Goal: Task Accomplishment & Management: Use online tool/utility

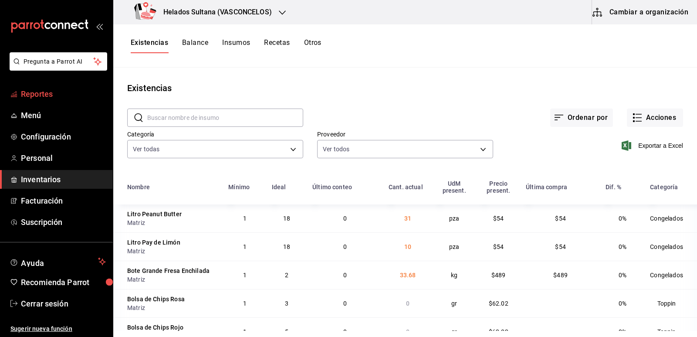
click at [42, 98] on span "Reportes" at bounding box center [63, 94] width 85 height 12
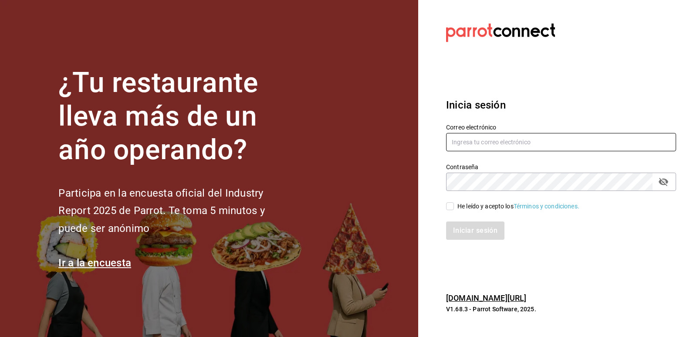
type input "[EMAIL_ADDRESS][PERSON_NAME][DOMAIN_NAME]"
click at [452, 207] on input "He leído y acepto los Términos y condiciones." at bounding box center [450, 206] width 8 height 8
checkbox input "true"
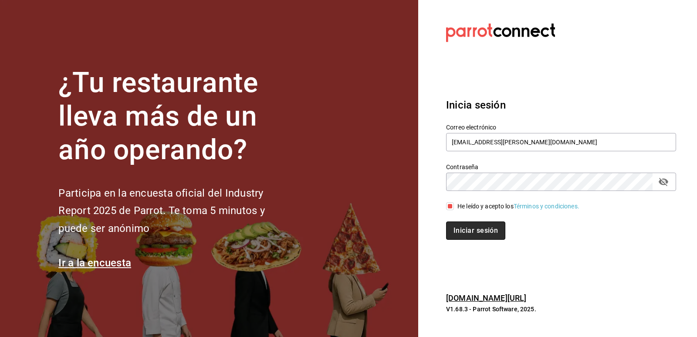
click at [485, 230] on button "Iniciar sesión" at bounding box center [475, 230] width 59 height 18
